Goal: Information Seeking & Learning: Check status

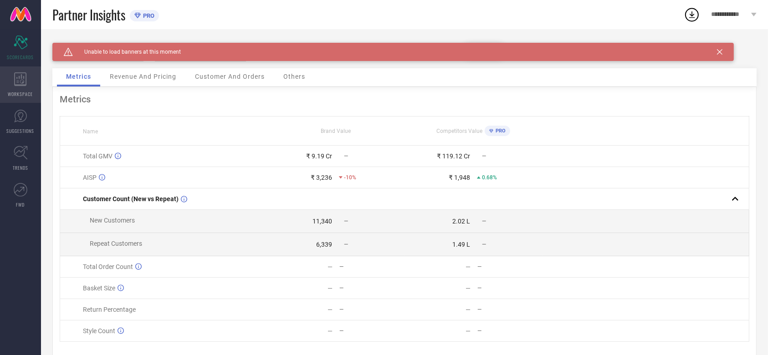
click at [30, 83] on div "WORKSPACE" at bounding box center [20, 84] width 41 height 36
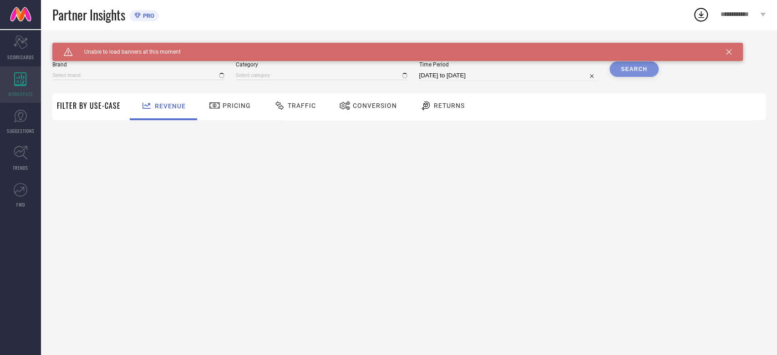
type input "ANDAMEN"
type input "All"
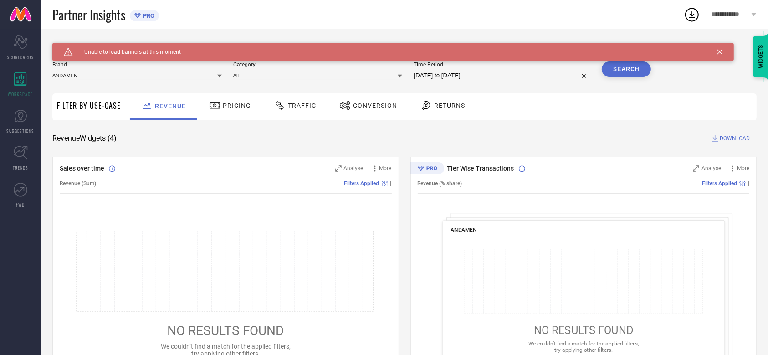
click at [732, 16] on span "**********" at bounding box center [730, 15] width 38 height 8
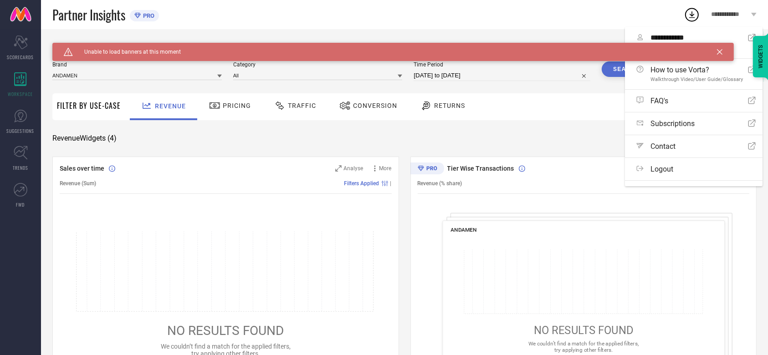
click at [716, 53] on div "Caution Created with Sketch. Unable to load banners at this moment" at bounding box center [392, 52] width 681 height 18
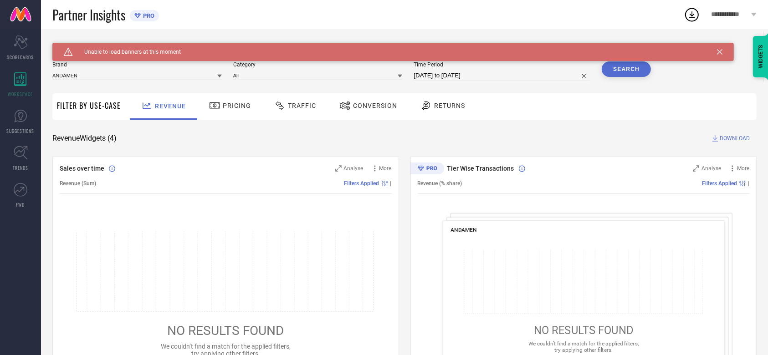
click at [717, 53] on icon at bounding box center [719, 51] width 5 height 5
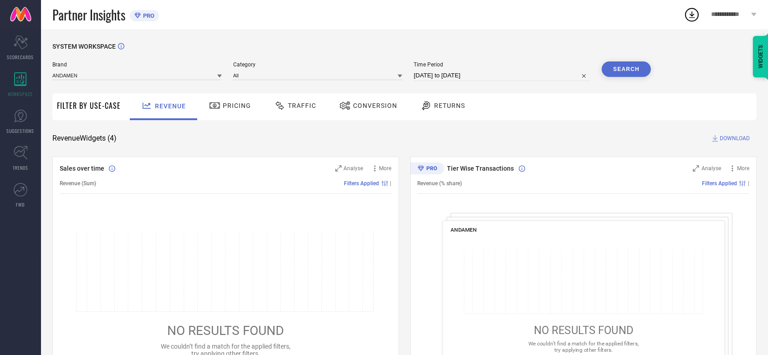
click at [734, 22] on div "**********" at bounding box center [734, 14] width 68 height 29
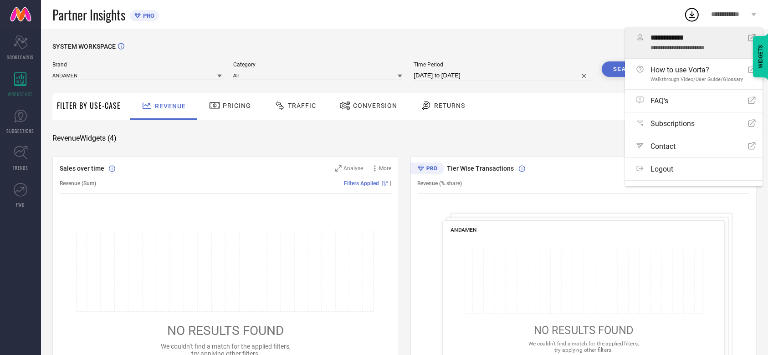
click at [699, 44] on div "**********" at bounding box center [698, 43] width 97 height 18
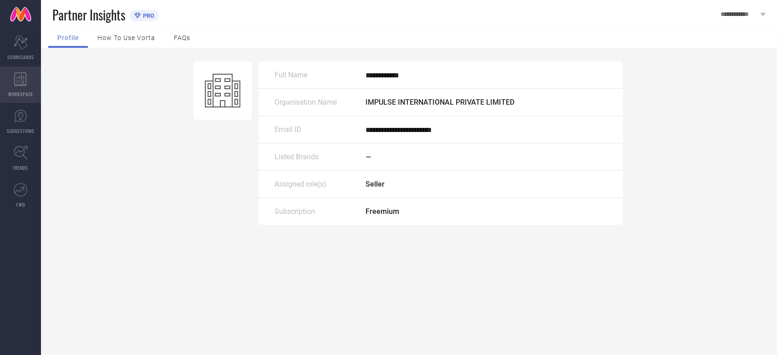
click at [21, 81] on icon at bounding box center [20, 79] width 13 height 14
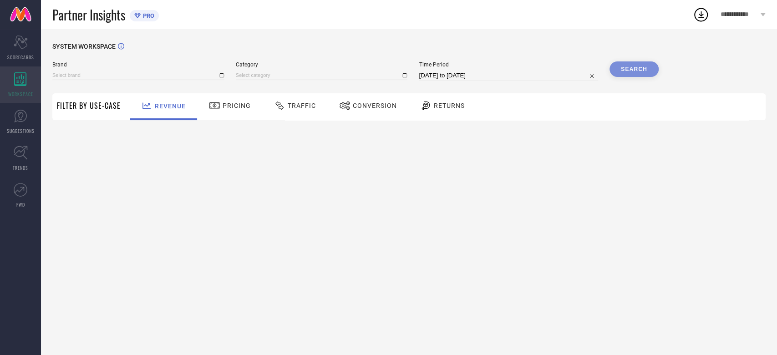
type input "ANDAMEN"
type input "All"
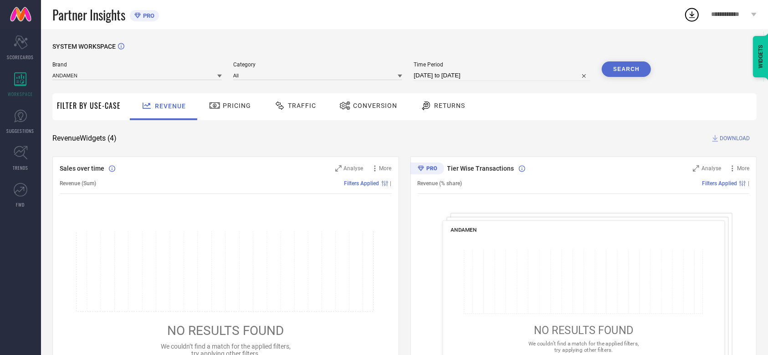
click at [387, 100] on div "Conversion" at bounding box center [368, 105] width 62 height 15
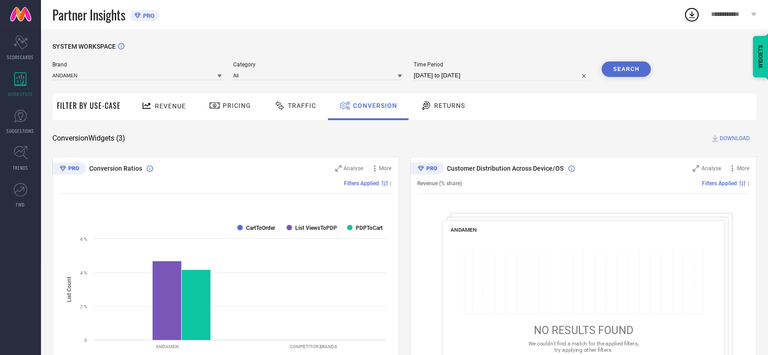
click at [443, 74] on input "[DATE] to [DATE]" at bounding box center [501, 75] width 177 height 11
select select "8"
select select "2025"
select select "9"
select select "2025"
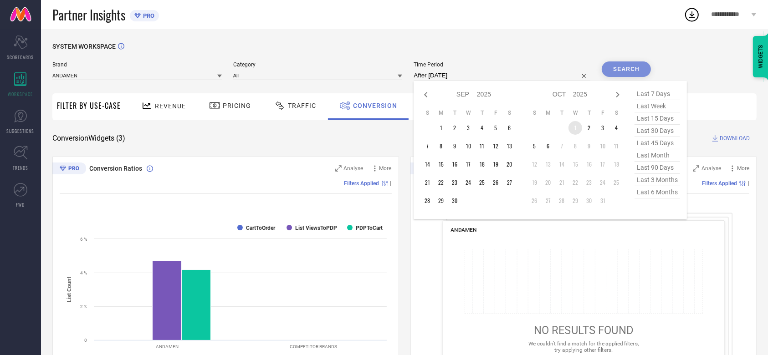
click at [575, 126] on td "1" at bounding box center [575, 128] width 14 height 14
type input "[DATE] to [DATE]"
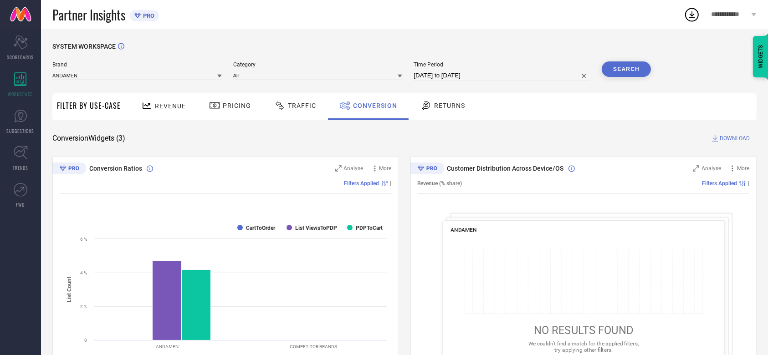
click at [630, 66] on button "Search" at bounding box center [625, 68] width 49 height 15
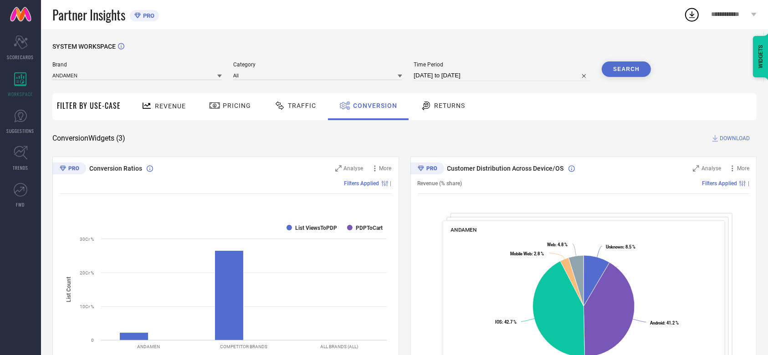
click at [472, 139] on div "Conversion Widgets ( 3 ) DOWNLOAD" at bounding box center [404, 138] width 704 height 9
click at [444, 105] on span "Returns" at bounding box center [449, 105] width 31 height 7
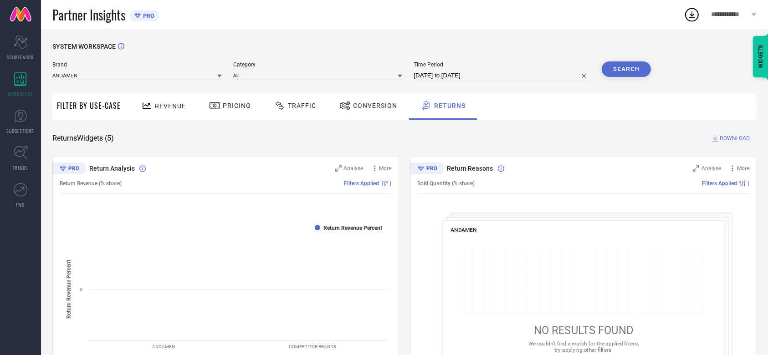
click at [364, 102] on span "Conversion" at bounding box center [375, 105] width 44 height 7
